Goal: Navigation & Orientation: Find specific page/section

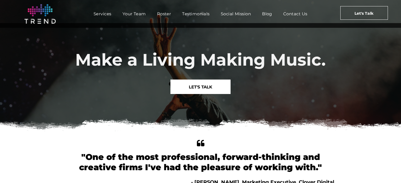
scroll to position [3, 0]
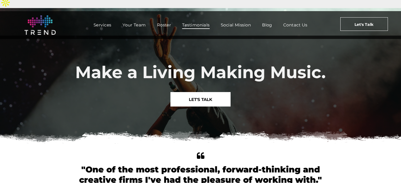
click at [198, 21] on span "Testimonials" at bounding box center [195, 25] width 27 height 8
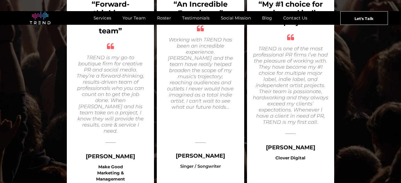
scroll to position [310, 0]
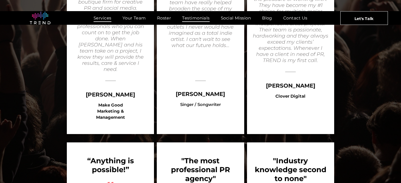
click at [102, 14] on span "Services" at bounding box center [103, 18] width 18 height 8
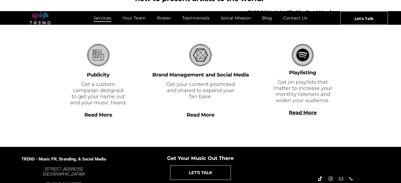
scroll to position [182, 0]
